Goal: Entertainment & Leisure: Consume media (video, audio)

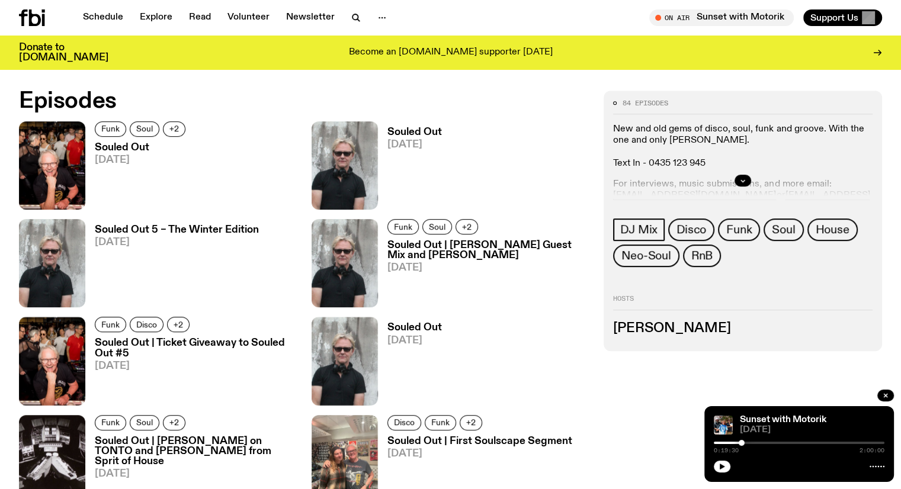
scroll to position [578, 0]
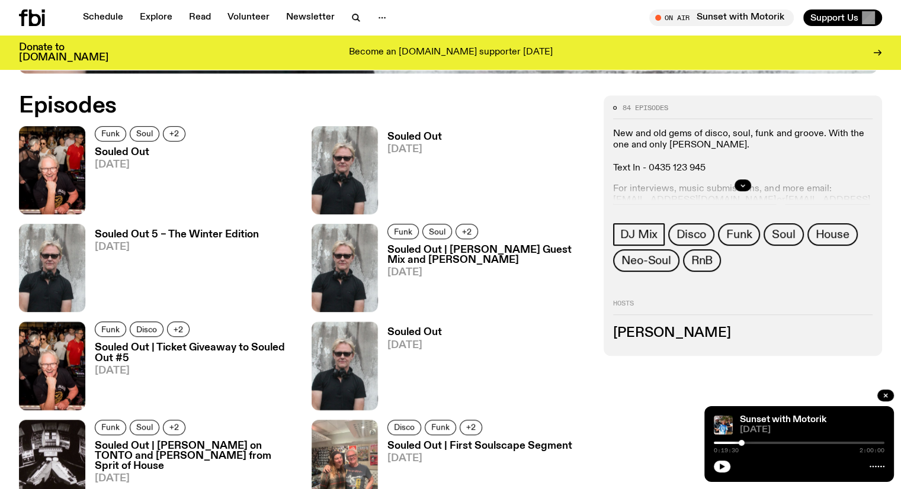
click at [126, 148] on h3 "Souled Out" at bounding box center [142, 153] width 94 height 10
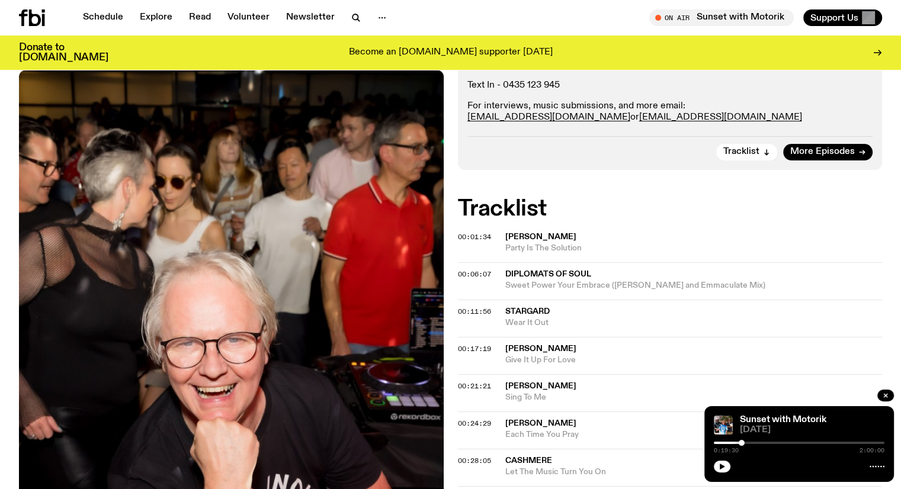
scroll to position [230, 0]
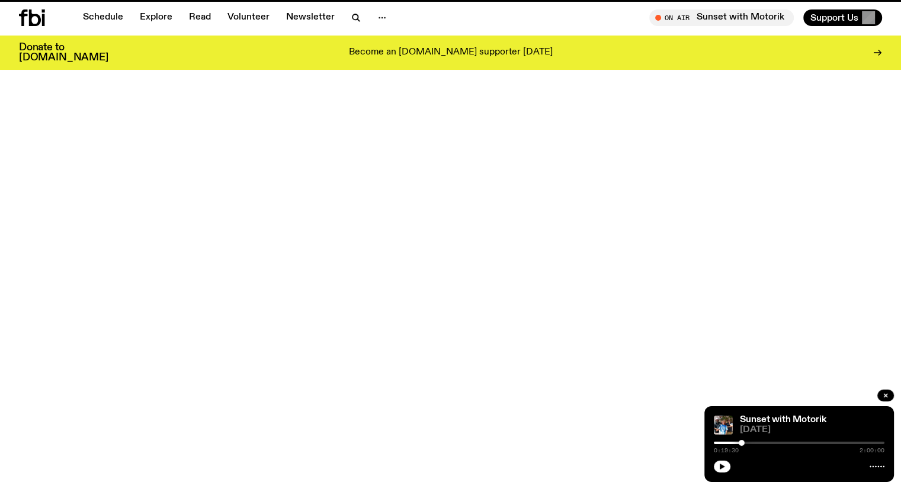
scroll to position [578, 0]
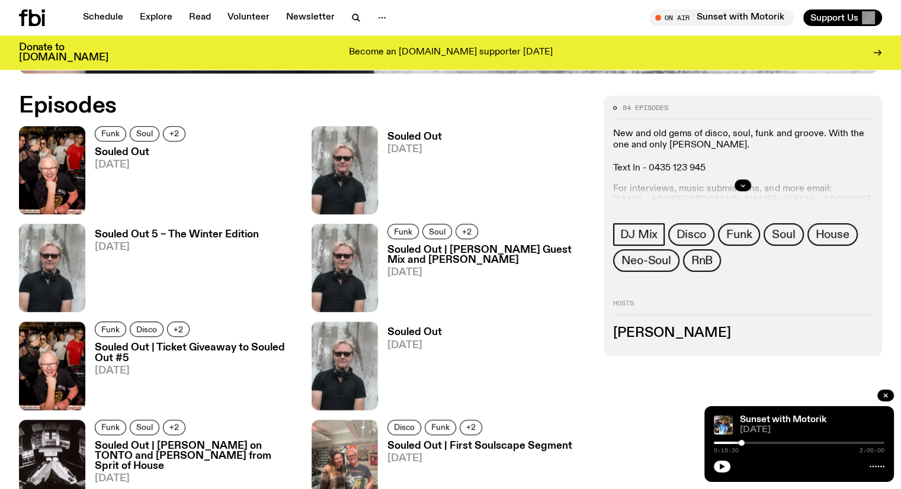
click at [388, 136] on h3 "Souled Out" at bounding box center [415, 137] width 55 height 10
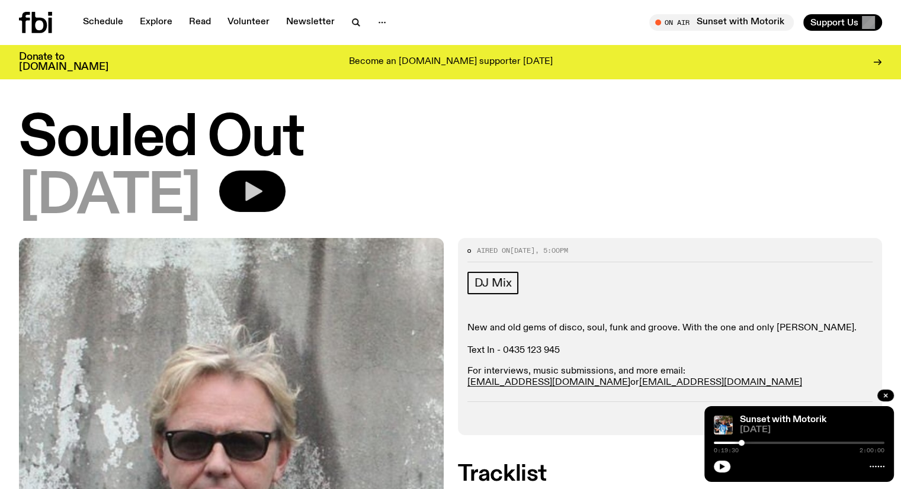
click at [264, 180] on icon "button" at bounding box center [253, 192] width 24 height 24
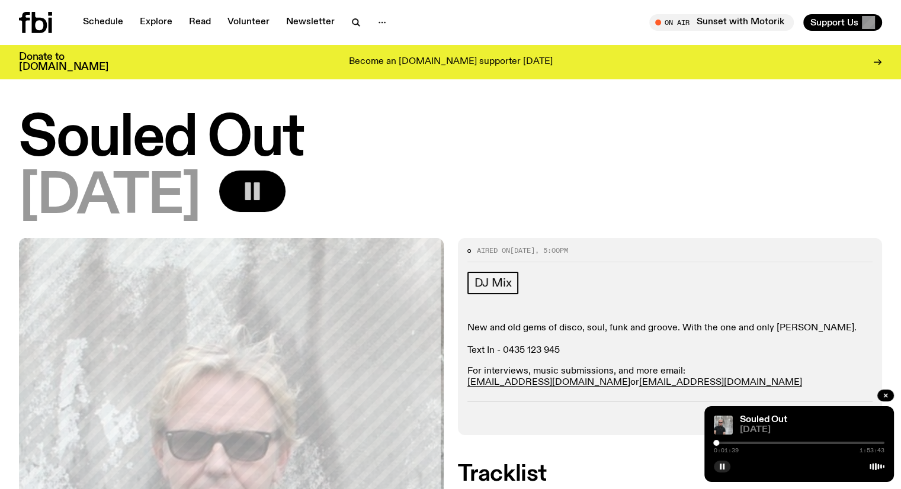
click at [716, 441] on div at bounding box center [716, 443] width 6 height 6
click at [723, 442] on div at bounding box center [799, 443] width 171 height 2
click at [729, 443] on div at bounding box center [799, 443] width 171 height 2
click at [739, 443] on div at bounding box center [799, 443] width 171 height 2
click at [749, 441] on div "0:16:42 1:53:43" at bounding box center [799, 447] width 171 height 14
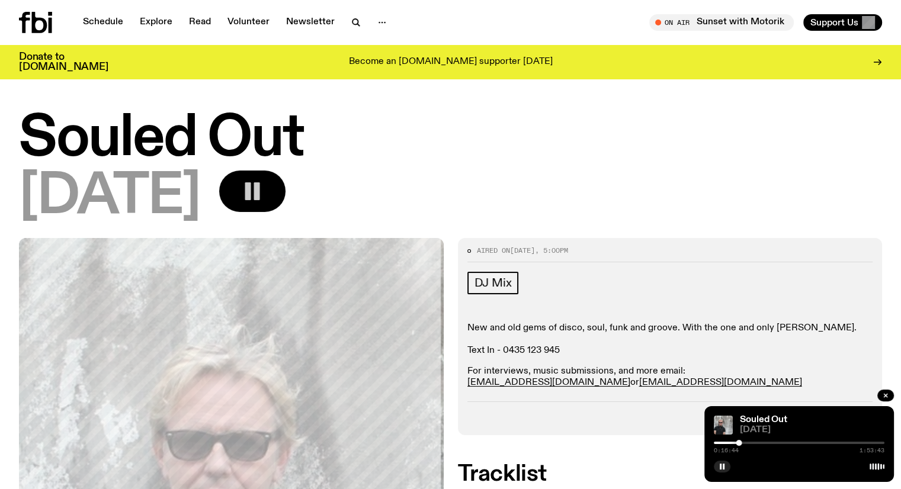
click at [748, 442] on div at bounding box center [799, 443] width 171 height 2
click at [754, 442] on div at bounding box center [799, 443] width 171 height 2
click at [762, 442] on div at bounding box center [799, 443] width 171 height 2
click at [770, 442] on div at bounding box center [799, 443] width 171 height 2
click at [777, 443] on div at bounding box center [799, 443] width 171 height 2
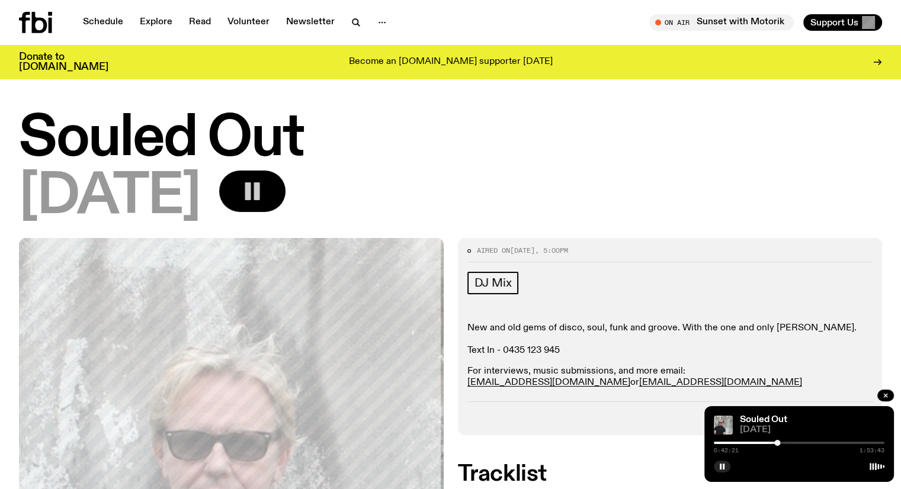
click at [787, 443] on div at bounding box center [799, 443] width 171 height 2
click at [795, 443] on div at bounding box center [799, 443] width 171 height 2
click at [804, 442] on div at bounding box center [799, 443] width 171 height 2
click at [811, 442] on div at bounding box center [799, 443] width 171 height 2
click at [822, 442] on div at bounding box center [799, 443] width 171 height 2
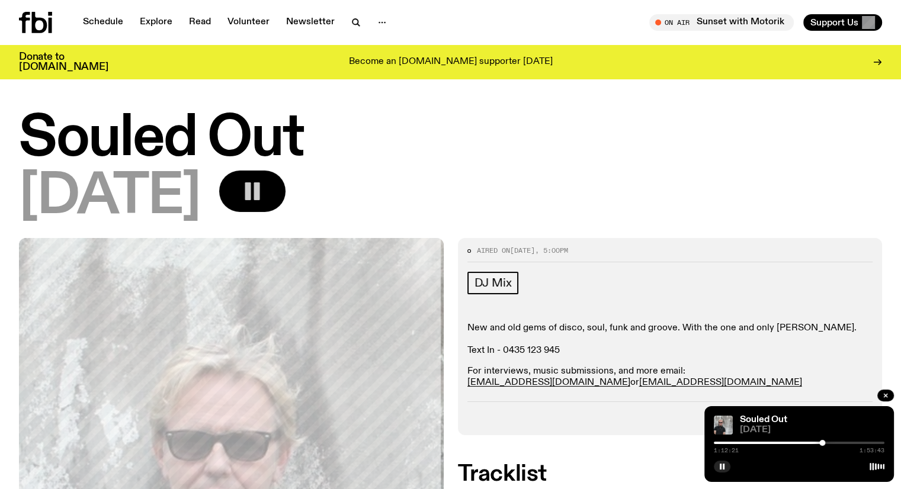
click at [832, 442] on div at bounding box center [799, 443] width 171 height 2
click at [845, 442] on div at bounding box center [799, 443] width 171 height 2
click at [858, 442] on div at bounding box center [799, 443] width 171 height 2
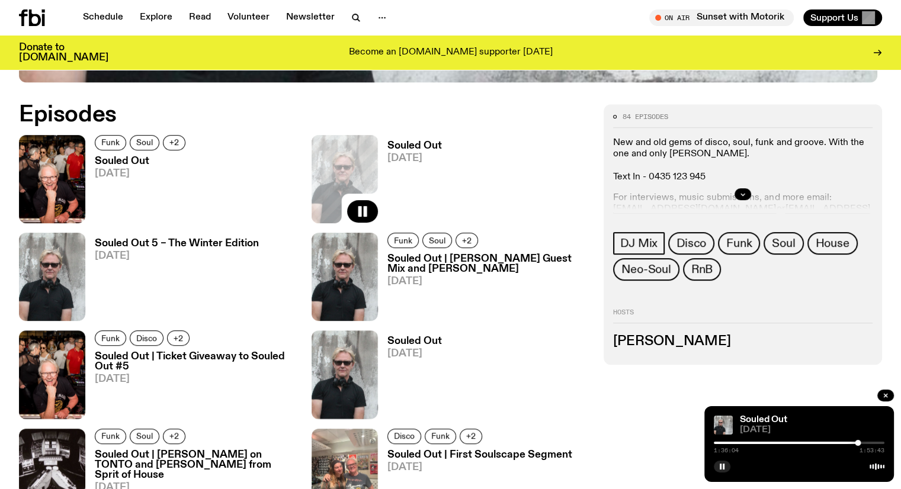
scroll to position [568, 0]
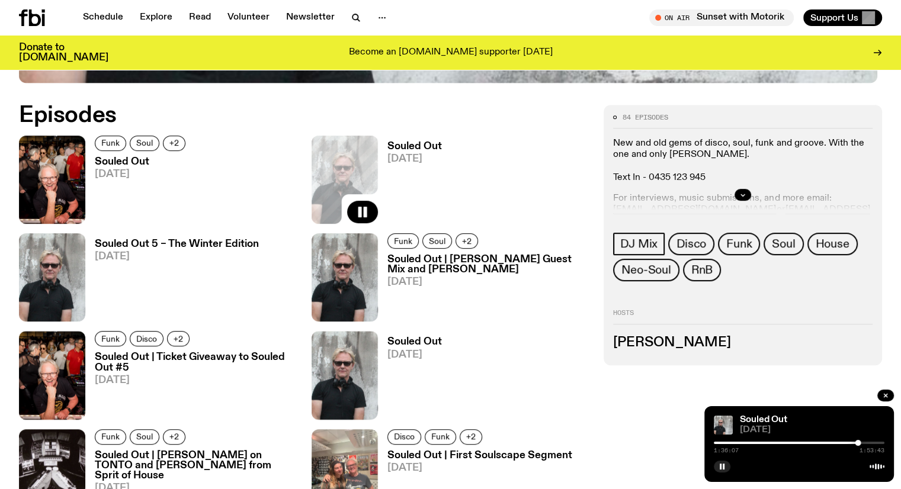
click at [259, 239] on h3 "Souled Out 5 – The Winter Edition" at bounding box center [177, 244] width 164 height 10
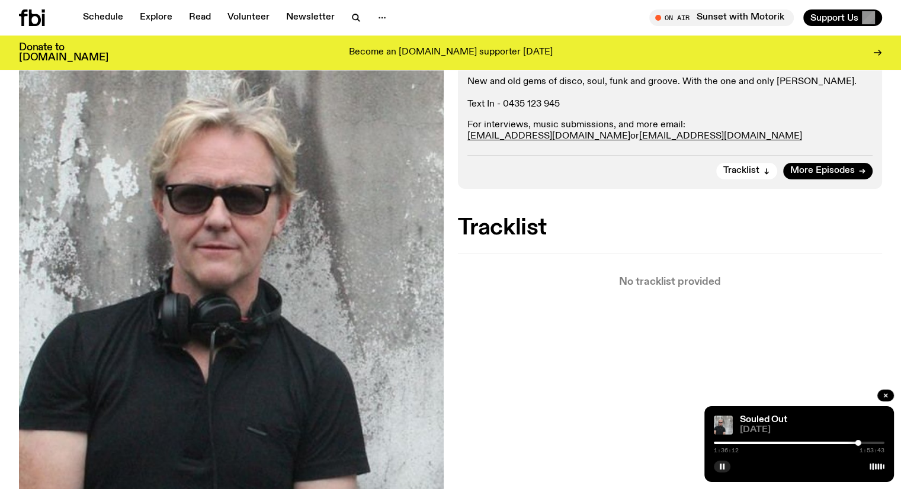
scroll to position [242, 0]
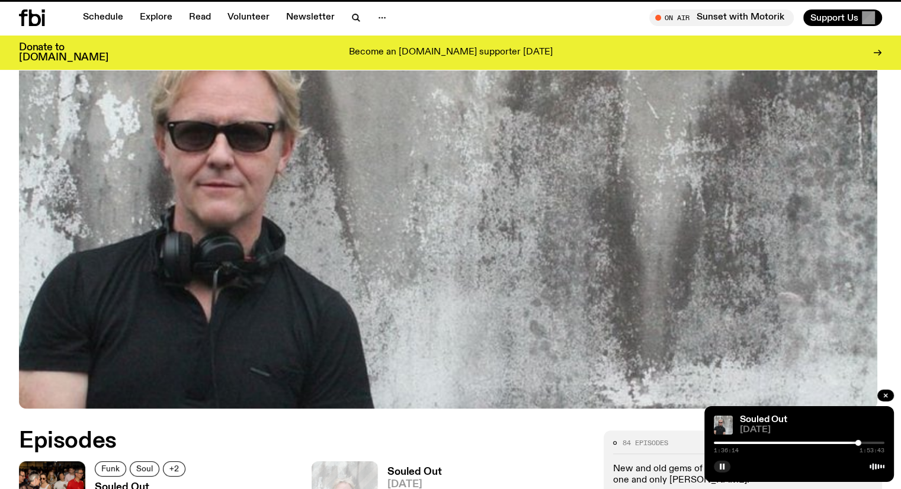
scroll to position [568, 0]
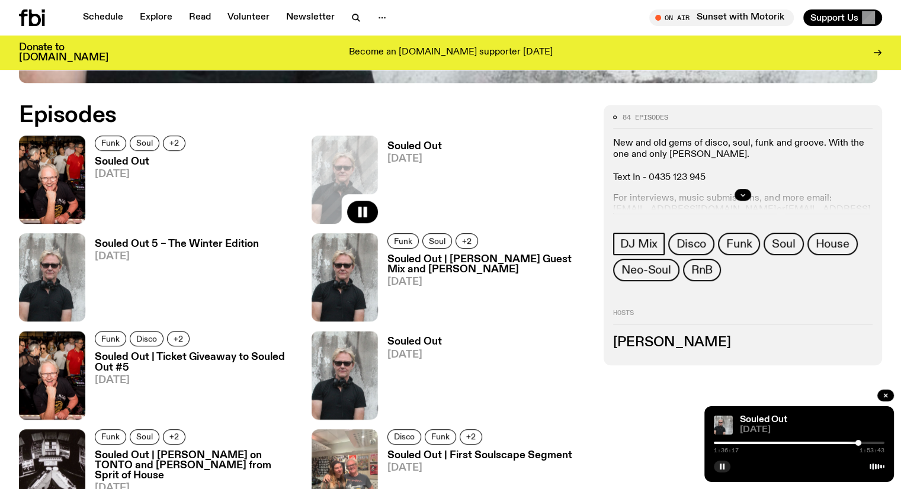
click at [388, 270] on h3 "Souled Out | [PERSON_NAME] Guest Mix and [PERSON_NAME]" at bounding box center [489, 265] width 203 height 20
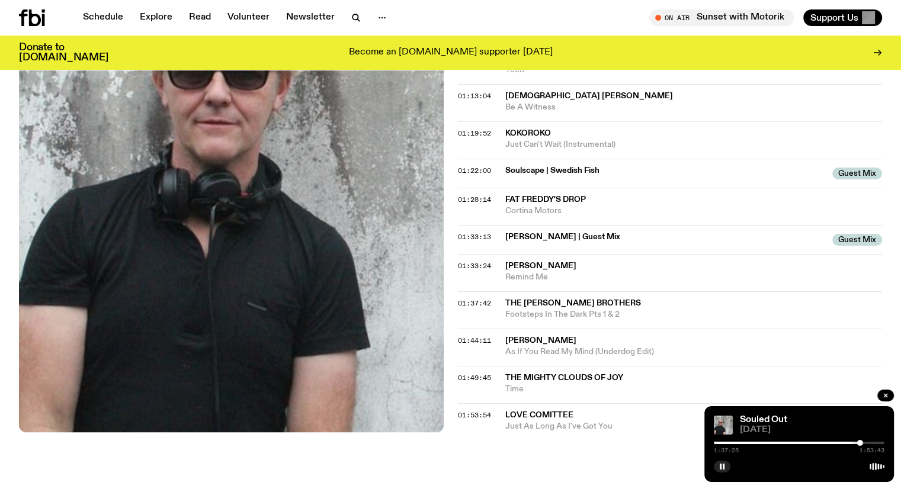
scroll to position [1090, 0]
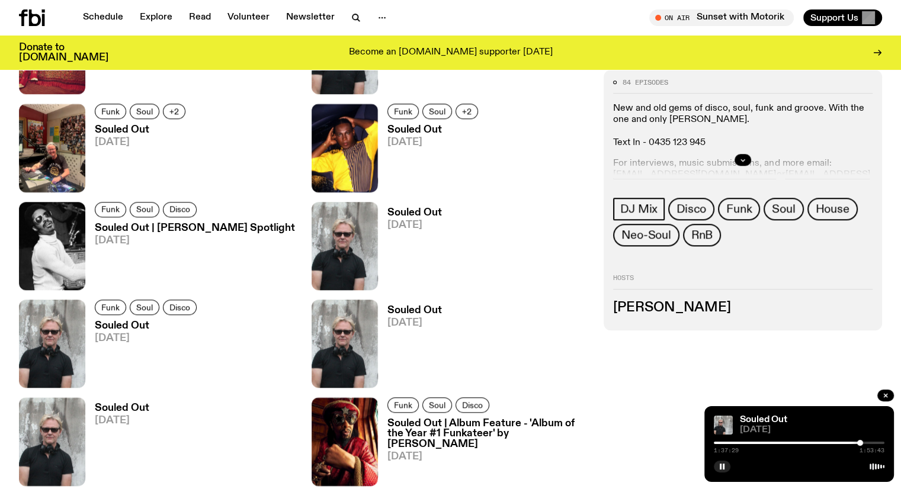
scroll to position [568, 0]
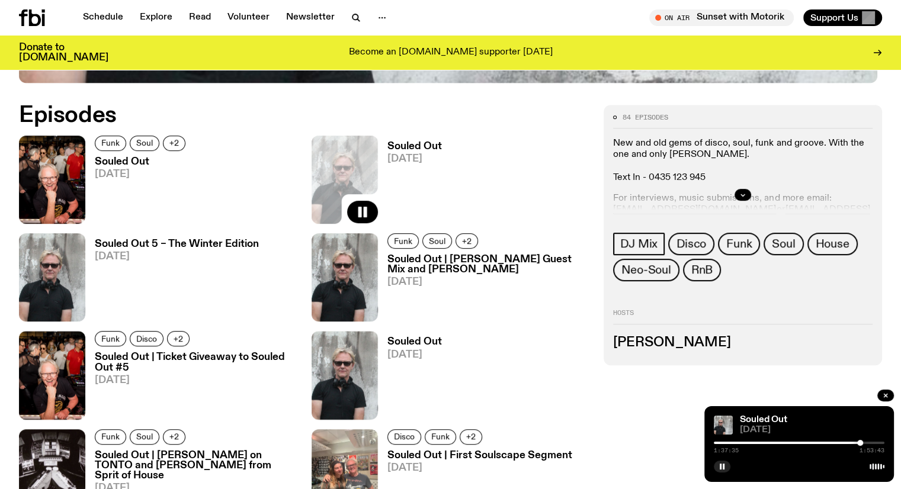
click at [297, 353] on h3 "Souled Out | Ticket Giveaway to Souled Out #5" at bounding box center [196, 363] width 203 height 20
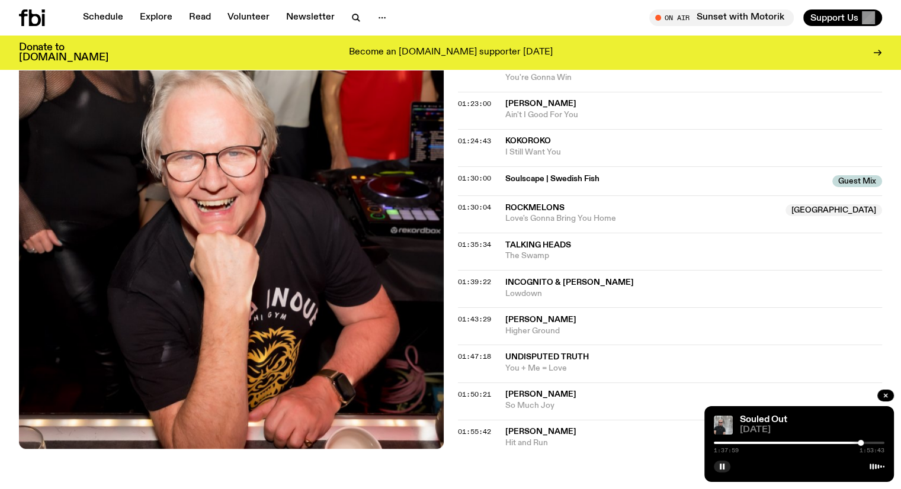
scroll to position [1096, 0]
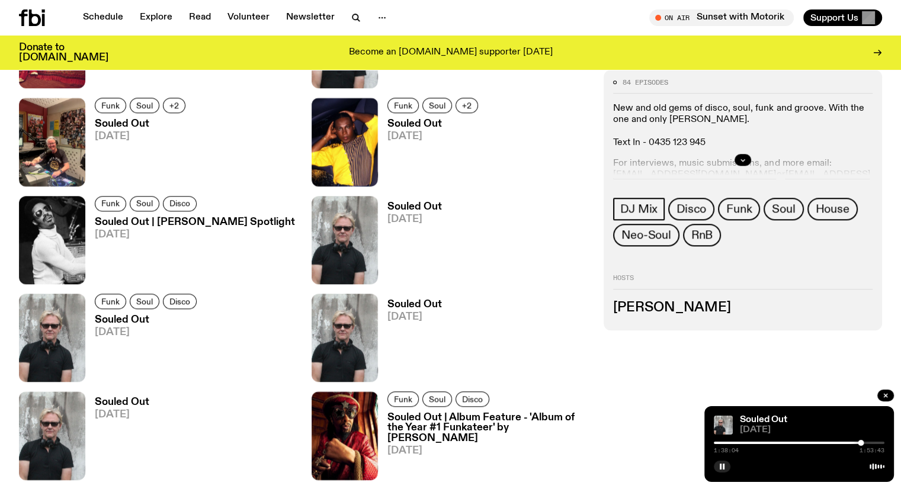
scroll to position [568, 0]
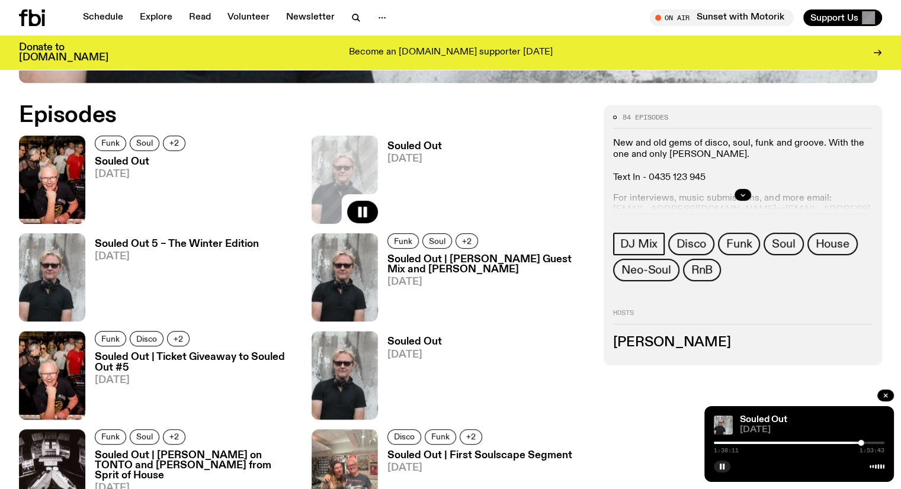
click at [442, 337] on h3 "Souled Out" at bounding box center [415, 342] width 55 height 10
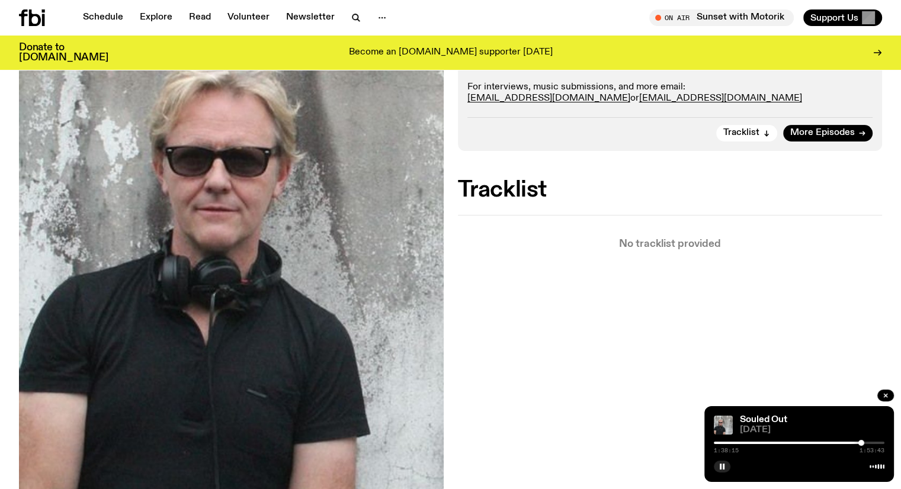
scroll to position [342, 0]
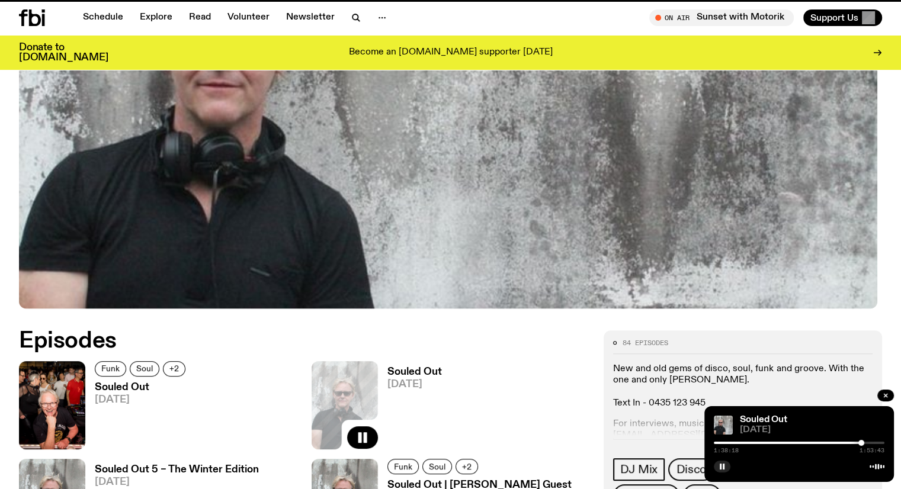
scroll to position [568, 0]
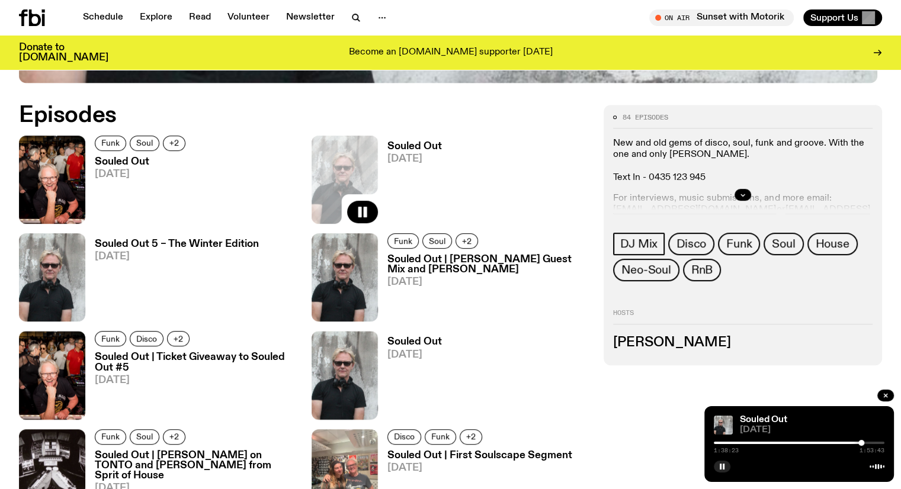
click at [149, 451] on h3 "Souled Out | [PERSON_NAME] on TONTO and [PERSON_NAME] from Sprit of House" at bounding box center [196, 466] width 203 height 30
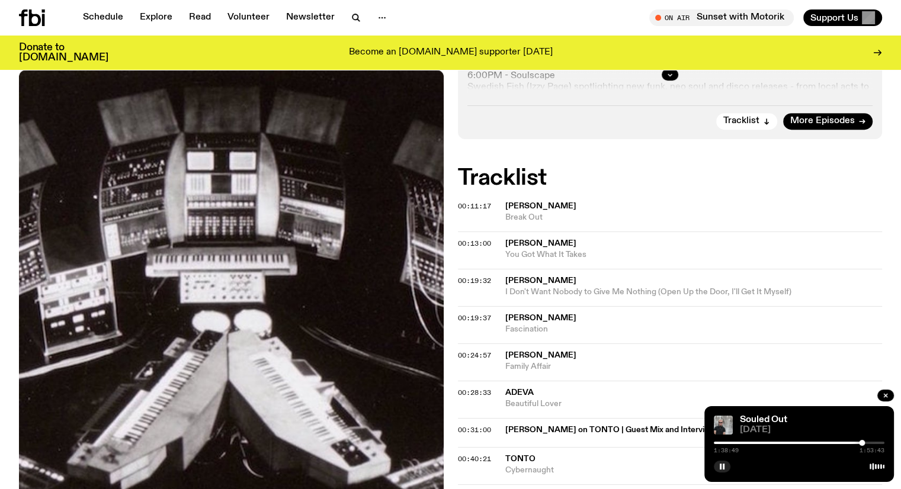
scroll to position [520, 0]
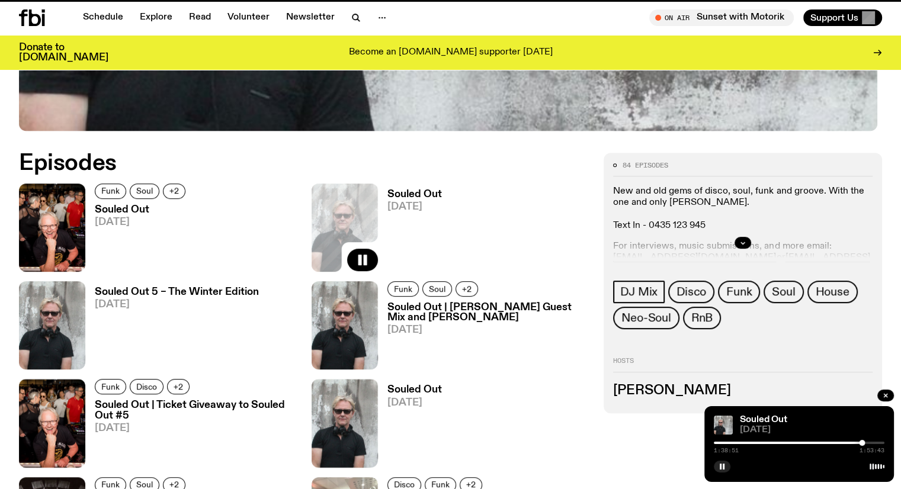
scroll to position [568, 0]
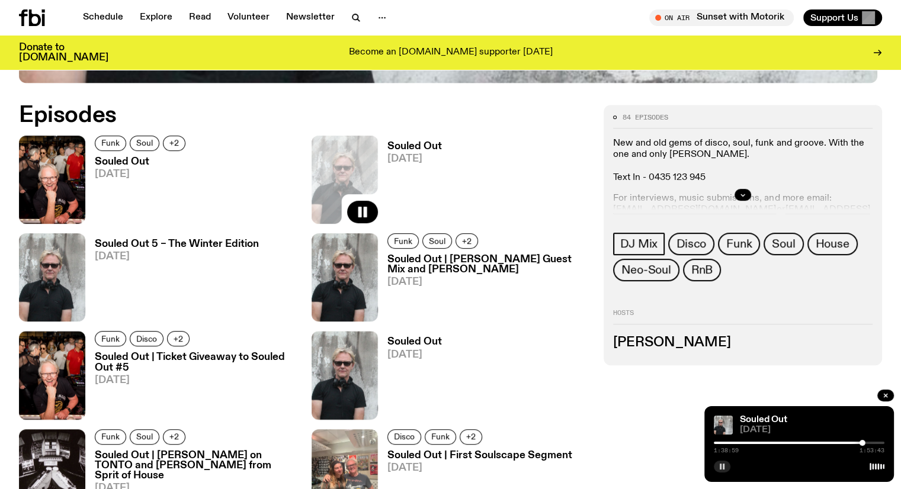
click at [723, 465] on rect "button" at bounding box center [724, 467] width 2 height 6
